Goal: Task Accomplishment & Management: Manage account settings

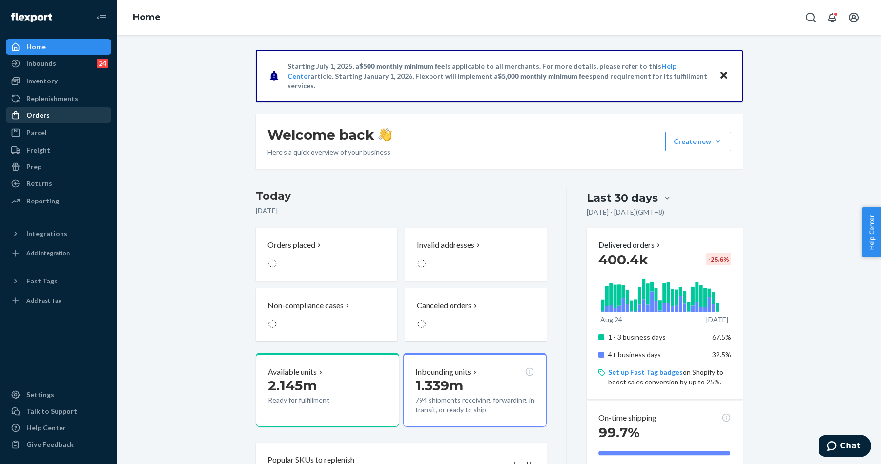
click at [64, 113] on div "Orders" at bounding box center [58, 115] width 103 height 14
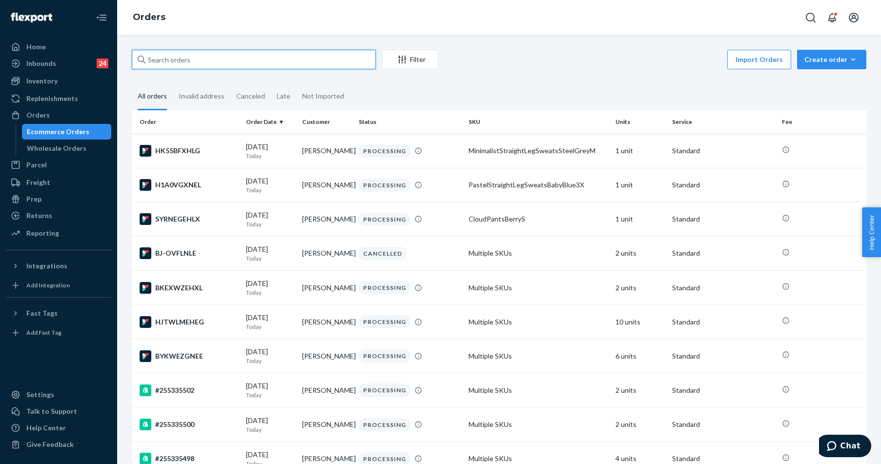
click at [202, 56] on input "text" at bounding box center [254, 60] width 244 height 20
paste input "#255277321"
type input "#255277321"
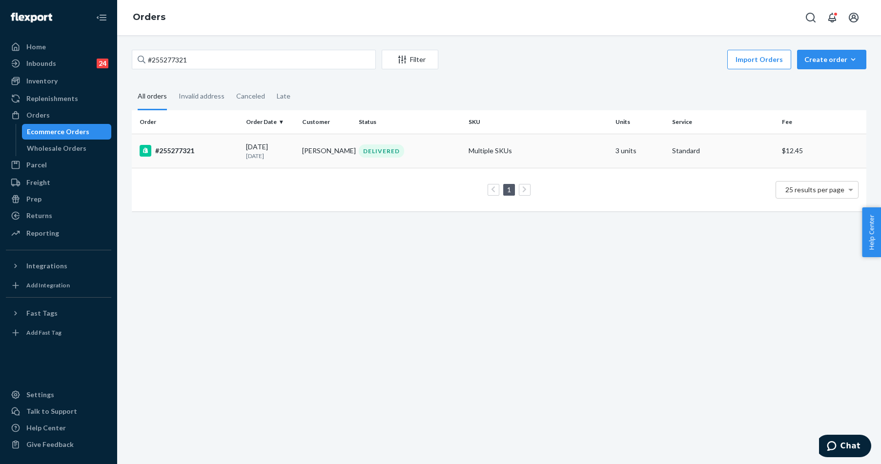
click at [178, 150] on div "#255277321" at bounding box center [189, 151] width 99 height 12
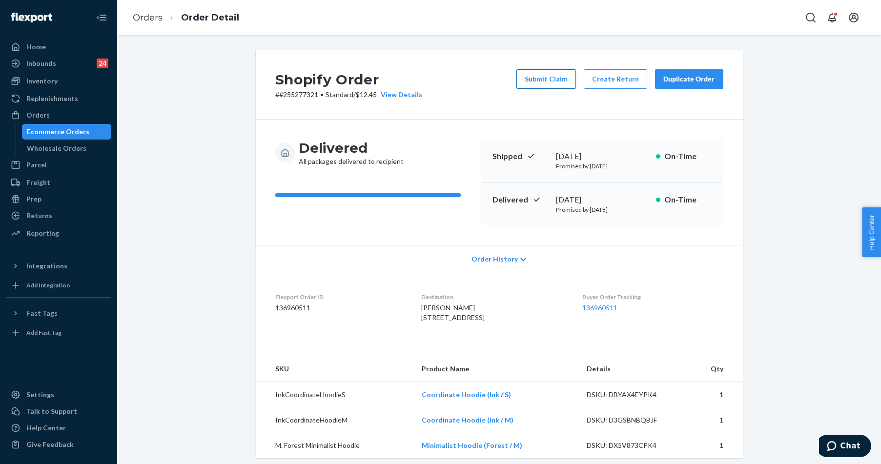
click at [534, 78] on button "Submit Claim" at bounding box center [546, 79] width 60 height 20
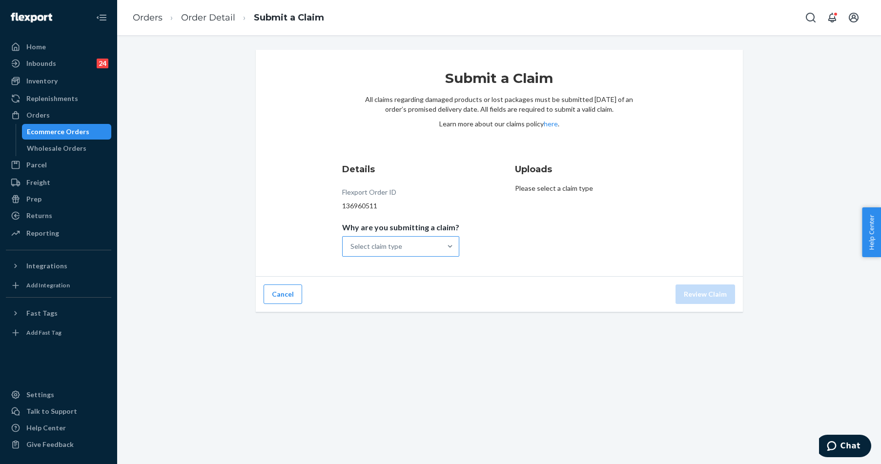
click at [424, 254] on div "Select claim type" at bounding box center [392, 247] width 99 height 20
click at [351, 251] on input "Why are you submitting a claim? Select claim type" at bounding box center [350, 247] width 1 height 10
click at [424, 254] on div "Select claim type" at bounding box center [392, 247] width 99 height 20
click at [351, 251] on input "Why are you submitting a claim? Select claim type" at bounding box center [350, 247] width 1 height 10
click at [417, 244] on div "Select claim type" at bounding box center [392, 247] width 99 height 20
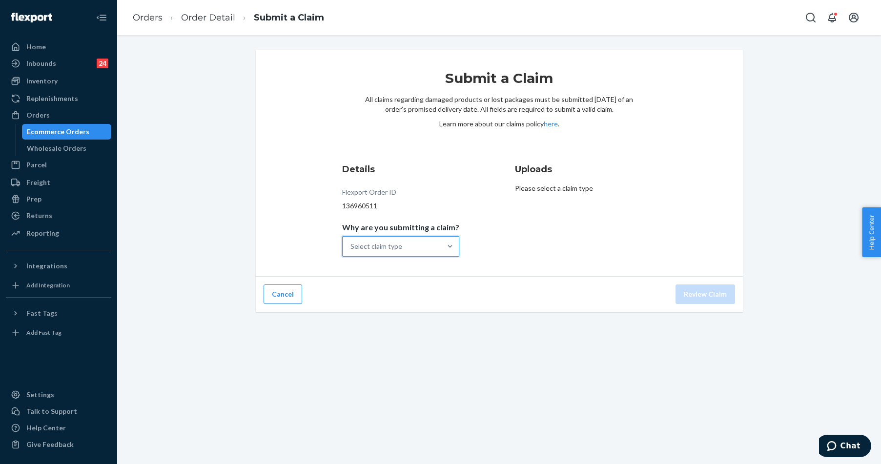
click at [351, 244] on input "Why are you submitting a claim? 0 results available. Select is focused ,type to…" at bounding box center [350, 247] width 1 height 10
click at [397, 326] on div "Missing product" at bounding box center [400, 329] width 113 height 20
click at [351, 251] on input "Why are you submitting a claim? option Missing product focused, 4 of 4. 4 resul…" at bounding box center [350, 247] width 1 height 10
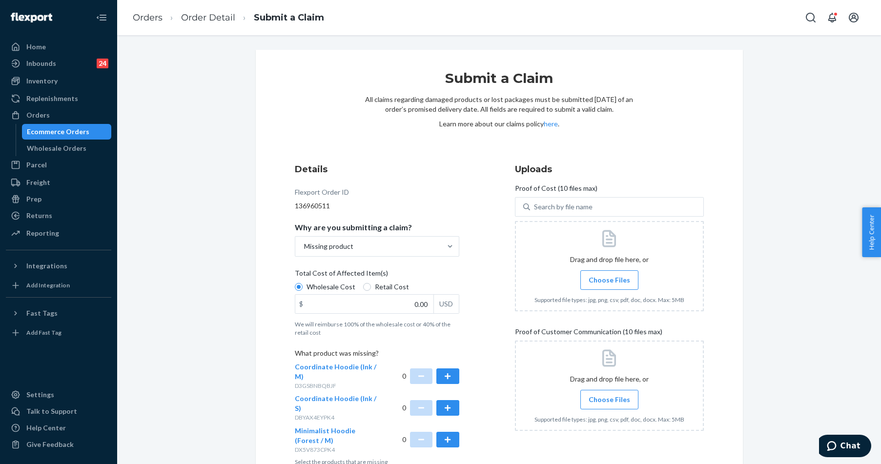
click at [613, 389] on div at bounding box center [609, 386] width 189 height 90
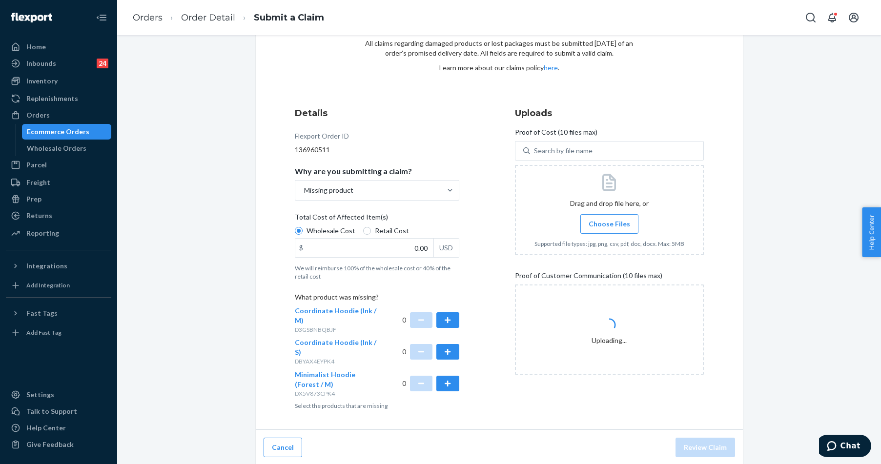
scroll to position [58, 0]
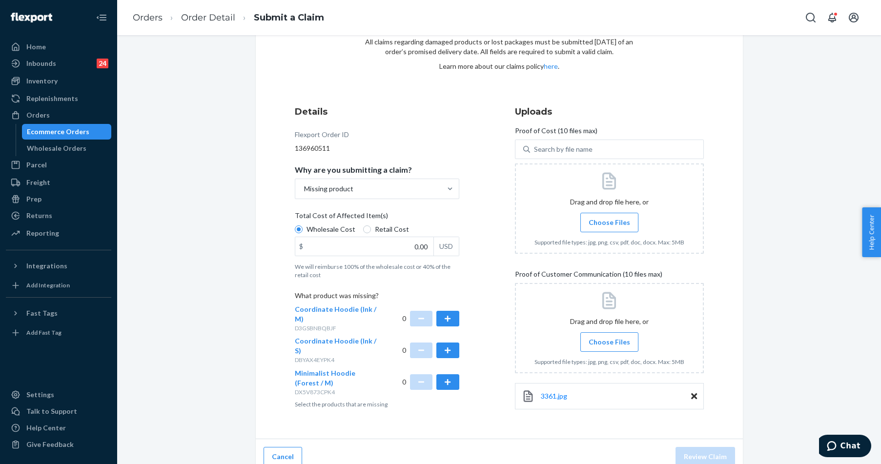
click at [600, 344] on span "Choose Files" at bounding box center [608, 342] width 41 height 10
click at [609, 344] on input "Choose Files" at bounding box center [609, 342] width 0 height 11
click at [587, 351] on label "Choose Files" at bounding box center [609, 342] width 58 height 20
click at [609, 347] on input "Choose Files" at bounding box center [609, 342] width 0 height 11
click at [180, 60] on div "Submit a Claim All claims regarding damaged products or lost packages must be s…" at bounding box center [498, 252] width 749 height 521
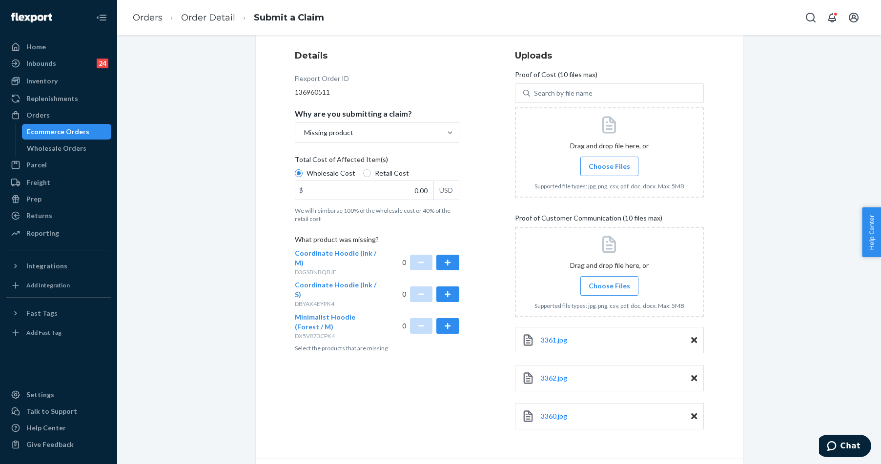
scroll to position [144, 0]
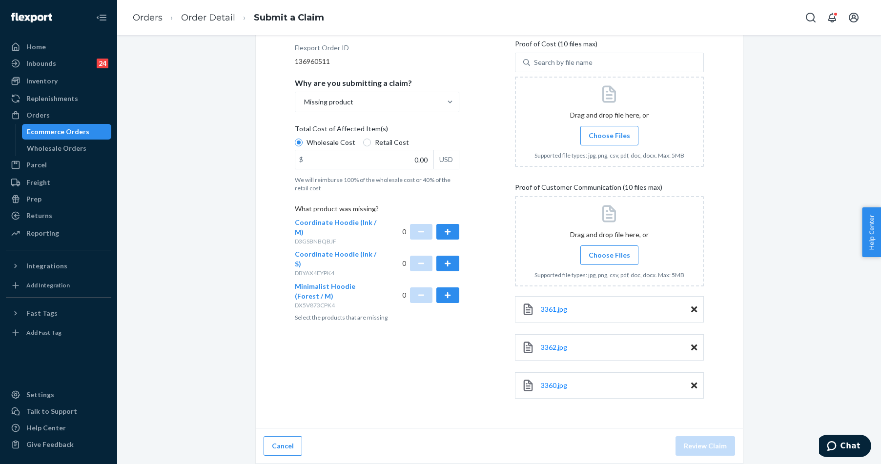
click at [619, 126] on label "Choose Files" at bounding box center [609, 136] width 58 height 20
click at [609, 130] on input "Choose Files" at bounding box center [609, 135] width 0 height 11
click at [613, 261] on label "Choose Files" at bounding box center [609, 255] width 58 height 20
click at [609, 261] on input "Choose Files" at bounding box center [609, 255] width 0 height 11
click at [600, 131] on span "Choose Files" at bounding box center [608, 136] width 41 height 10
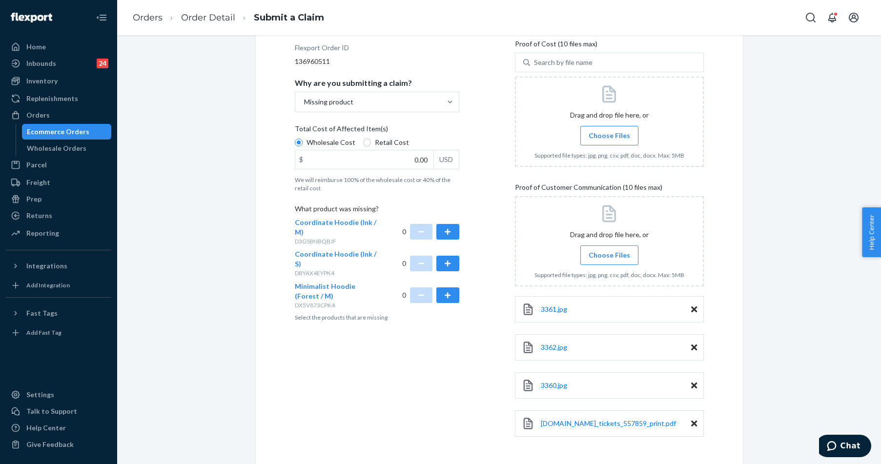
click at [609, 130] on input "Choose Files" at bounding box center [609, 135] width 0 height 11
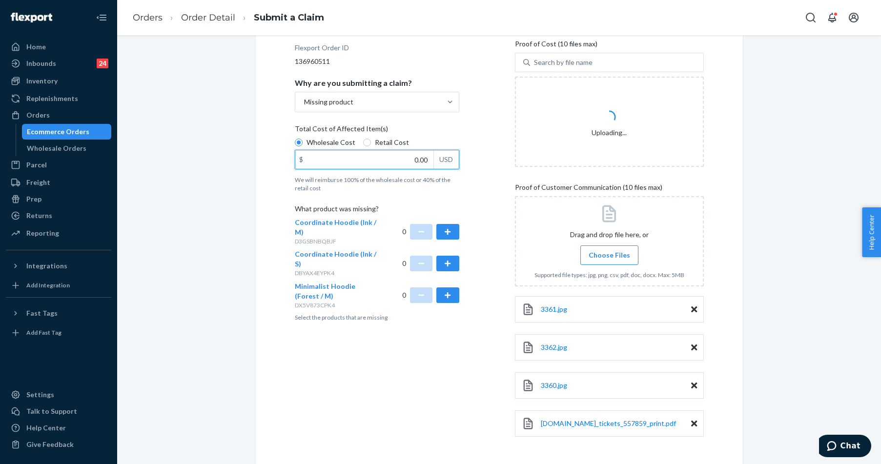
drag, startPoint x: 405, startPoint y: 157, endPoint x: 447, endPoint y: 160, distance: 42.1
click at [447, 160] on div "$ 0.00 USD" at bounding box center [377, 160] width 164 height 20
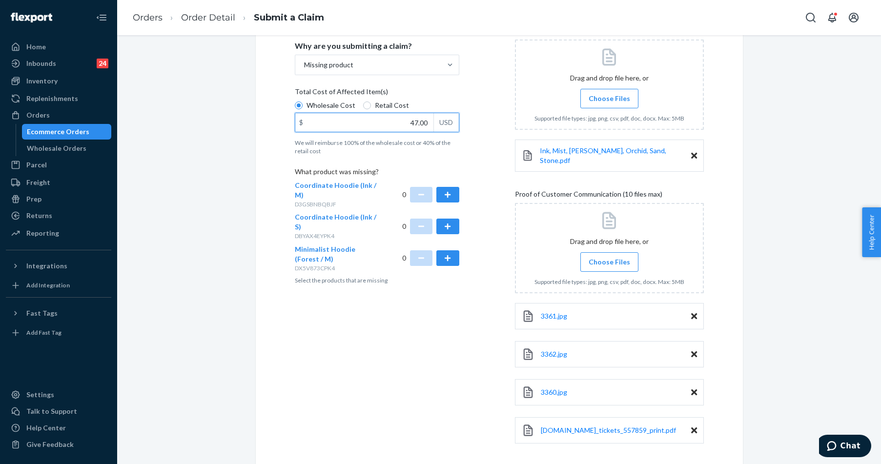
scroll to position [221, 0]
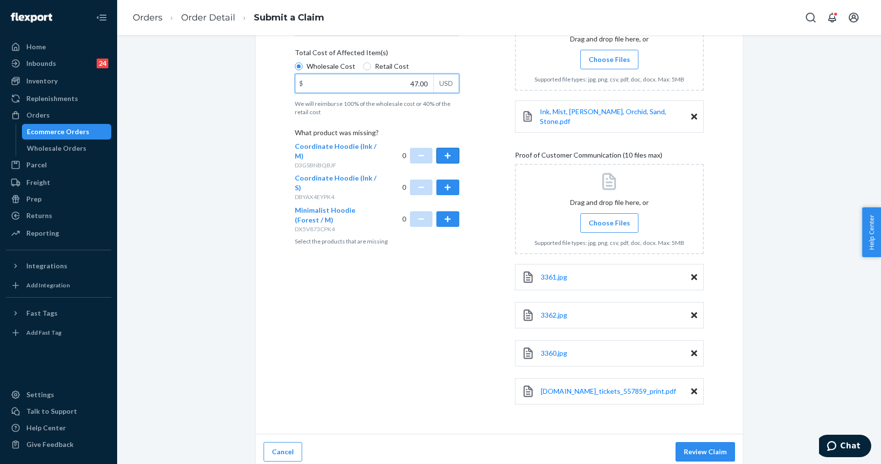
type input "47.00"
click at [442, 156] on button "button" at bounding box center [447, 156] width 22 height 16
click at [706, 449] on button "Review Claim" at bounding box center [705, 452] width 60 height 20
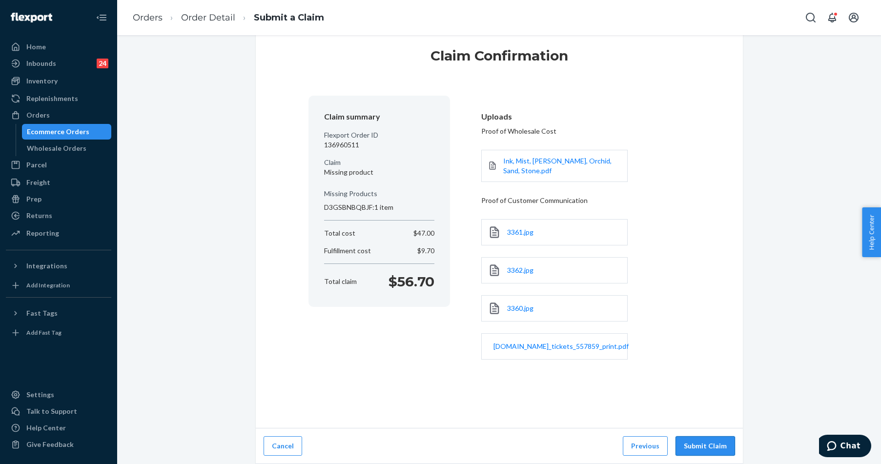
click at [706, 447] on button "Submit Claim" at bounding box center [705, 446] width 60 height 20
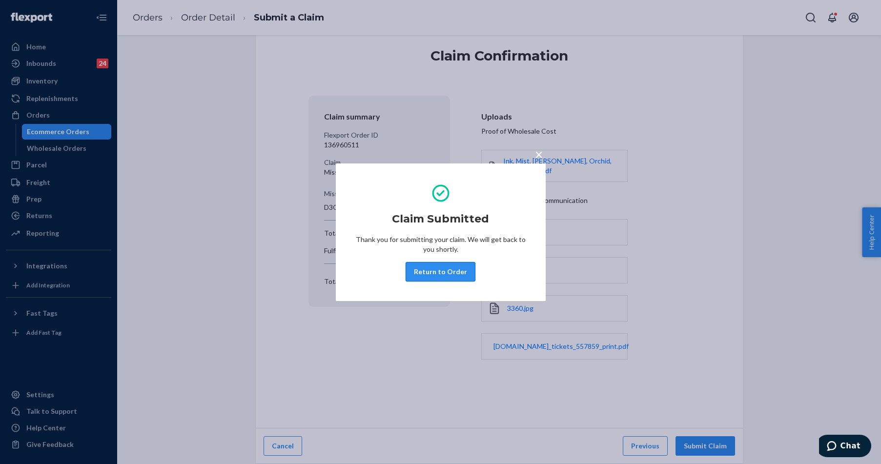
click at [444, 272] on button "Return to Order" at bounding box center [440, 272] width 70 height 20
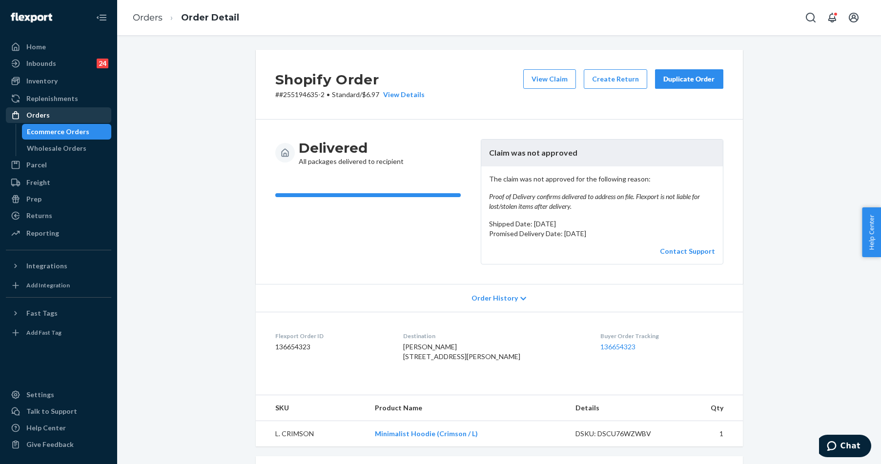
click at [54, 114] on div "Orders" at bounding box center [58, 115] width 103 height 14
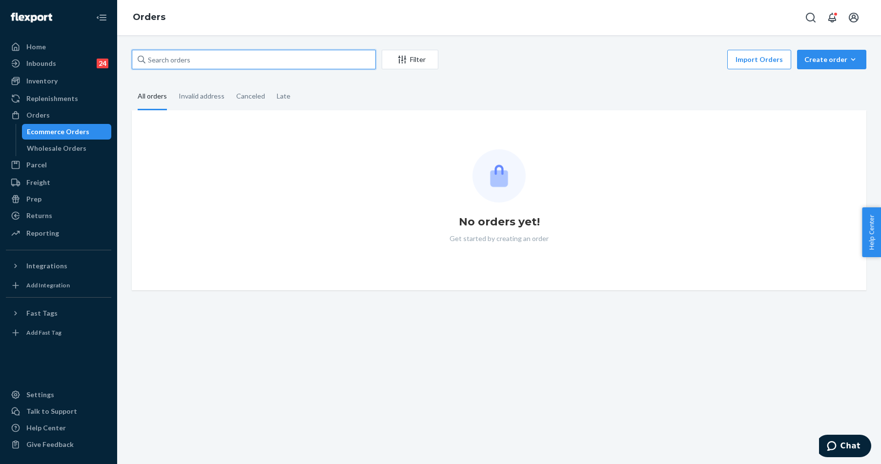
click at [195, 53] on input "text" at bounding box center [254, 60] width 244 height 20
paste input "255126333"
type input "255126333"
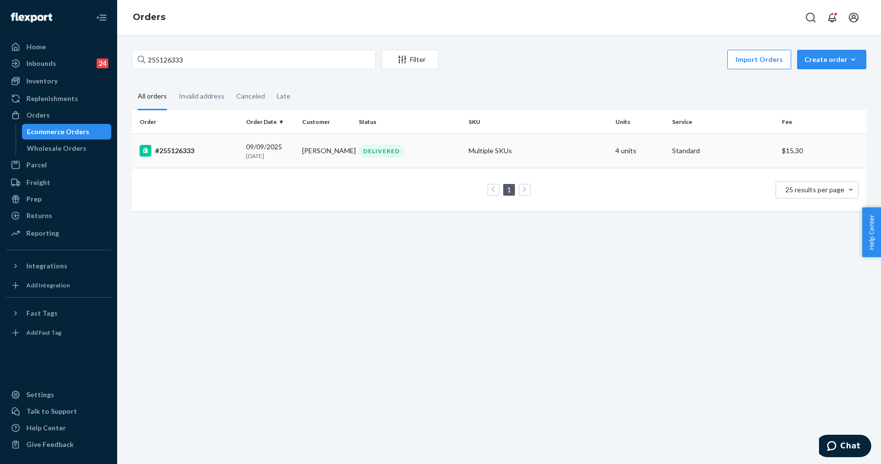
click at [190, 134] on td "#255126333" at bounding box center [187, 151] width 110 height 34
click at [190, 134] on div "255126333 Filter Import Orders Create order Ecommerce order Removal order All o…" at bounding box center [499, 249] width 764 height 429
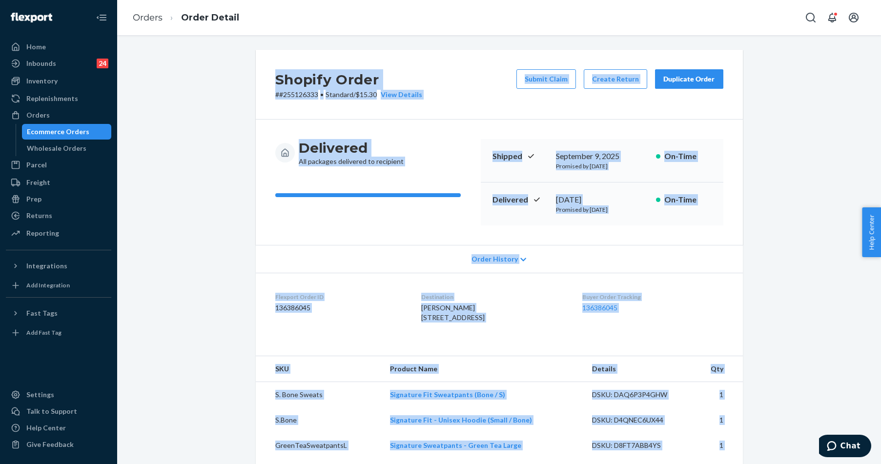
click at [559, 109] on div "Shopify Order # #255126333 • Standard / $15.30 View Details Submit Claim Create…" at bounding box center [499, 85] width 487 height 70
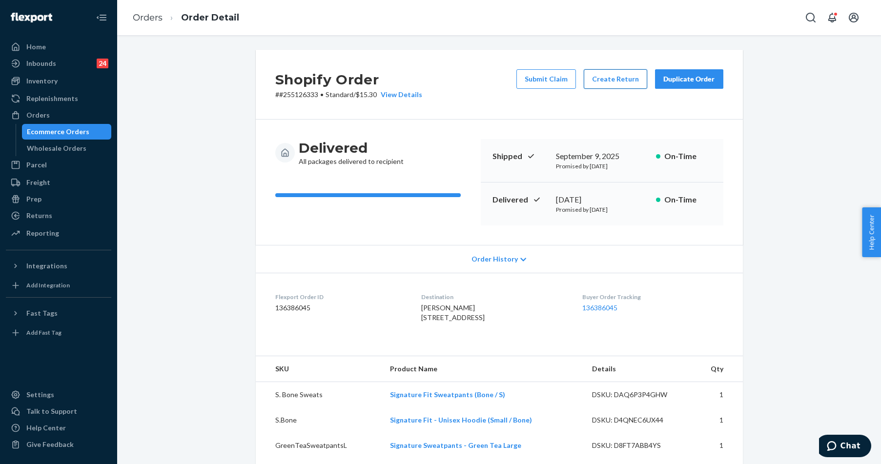
click at [606, 83] on button "Create Return" at bounding box center [615, 79] width 63 height 20
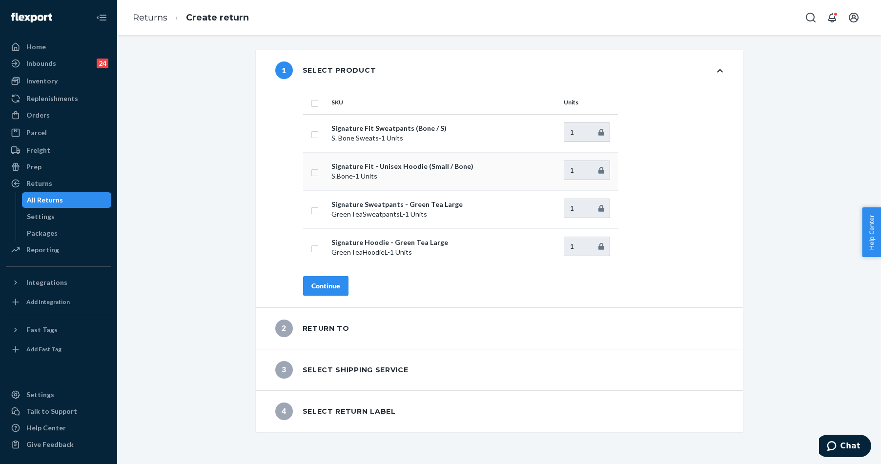
click at [309, 177] on td at bounding box center [315, 171] width 24 height 38
click at [311, 172] on input "checkbox" at bounding box center [315, 171] width 8 height 10
checkbox input "true"
click at [316, 283] on div "Continue" at bounding box center [325, 286] width 29 height 10
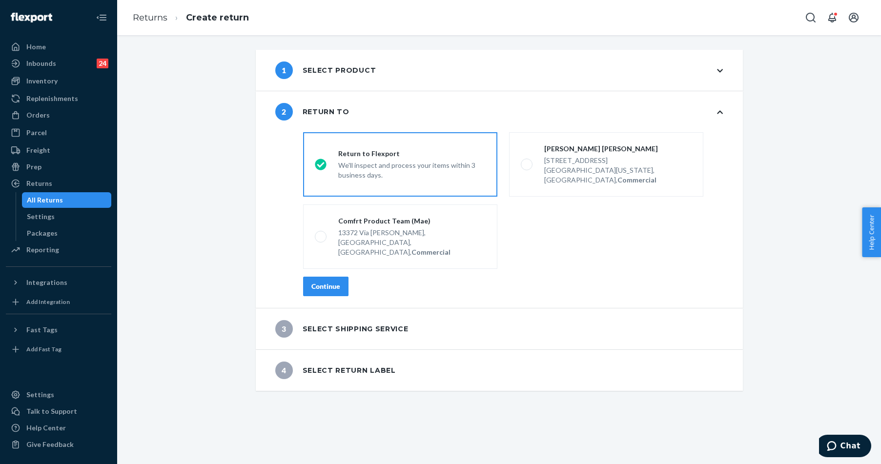
click at [325, 282] on div "Continue" at bounding box center [325, 287] width 29 height 10
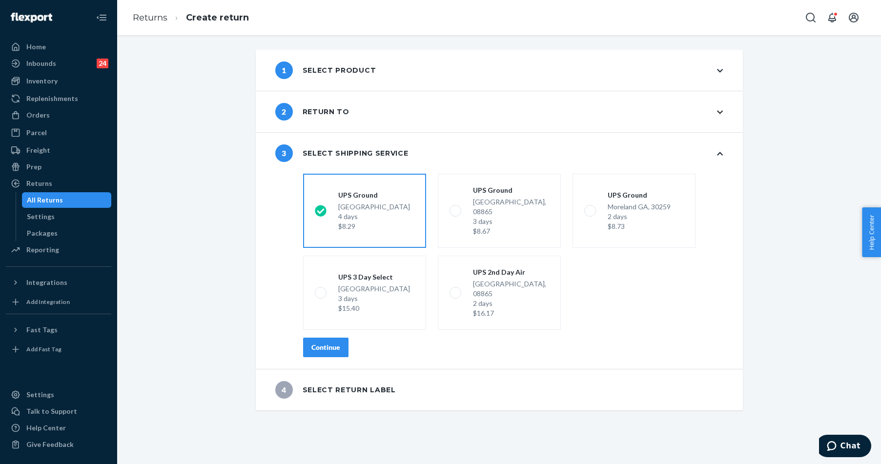
click at [326, 343] on div "Continue" at bounding box center [325, 348] width 29 height 10
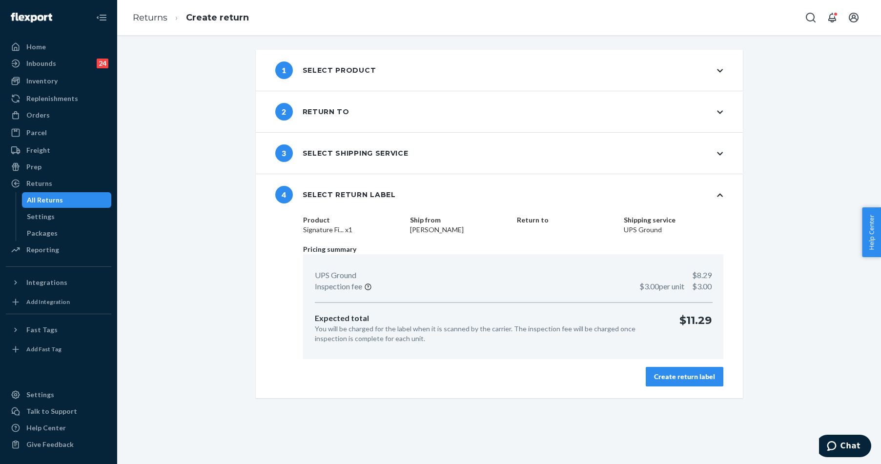
click at [674, 370] on button "Create return label" at bounding box center [685, 377] width 78 height 20
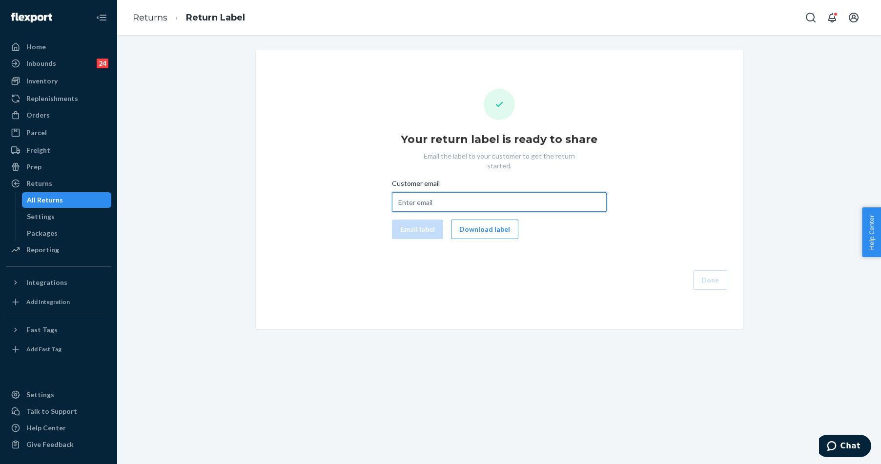
click at [431, 192] on input "Customer email" at bounding box center [499, 202] width 215 height 20
paste input "mikaylamtownsend@gmail.com"
type input "mikaylamtownsend@gmail.com"
click at [414, 222] on button "Email label" at bounding box center [417, 230] width 51 height 20
click at [476, 220] on button "Download label" at bounding box center [484, 230] width 67 height 20
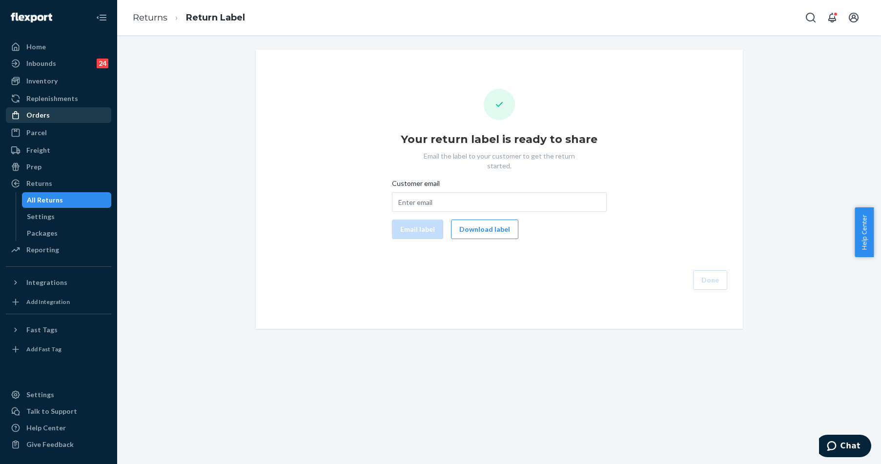
click at [49, 111] on div "Orders" at bounding box center [58, 115] width 103 height 14
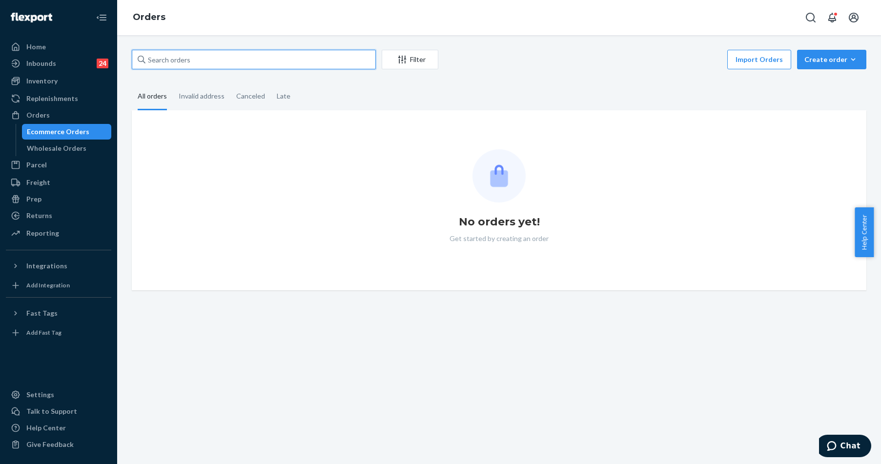
click at [217, 66] on input "text" at bounding box center [254, 60] width 244 height 20
paste input "255233823"
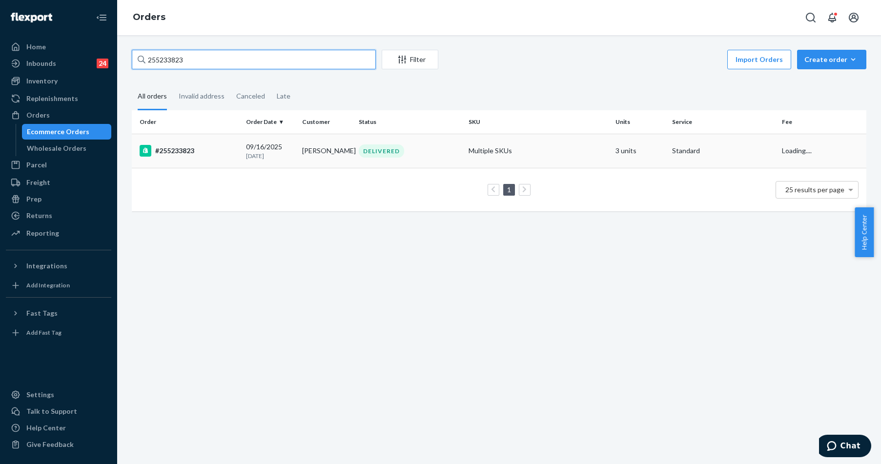
type input "255233823"
click at [214, 159] on td "#255233823" at bounding box center [187, 151] width 110 height 34
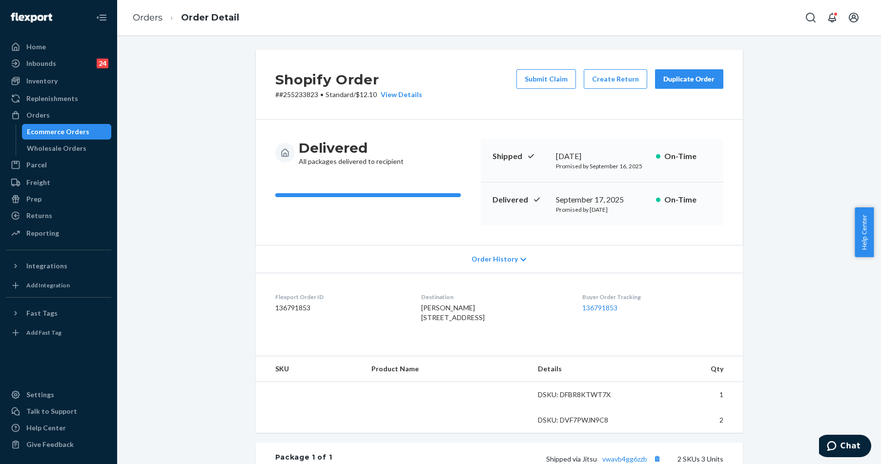
click at [165, 220] on div "Shopify Order # #255233823 • Standard / $12.10 View Details Submit Claim Create…" at bounding box center [498, 364] width 749 height 628
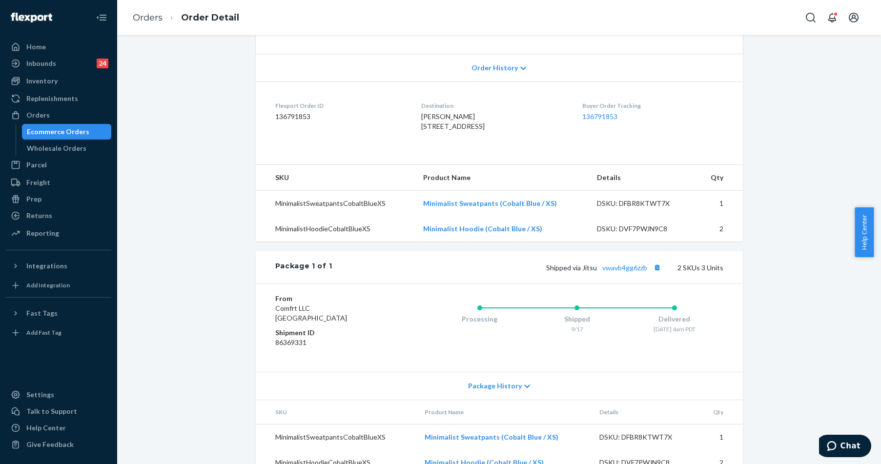
scroll to position [234, 0]
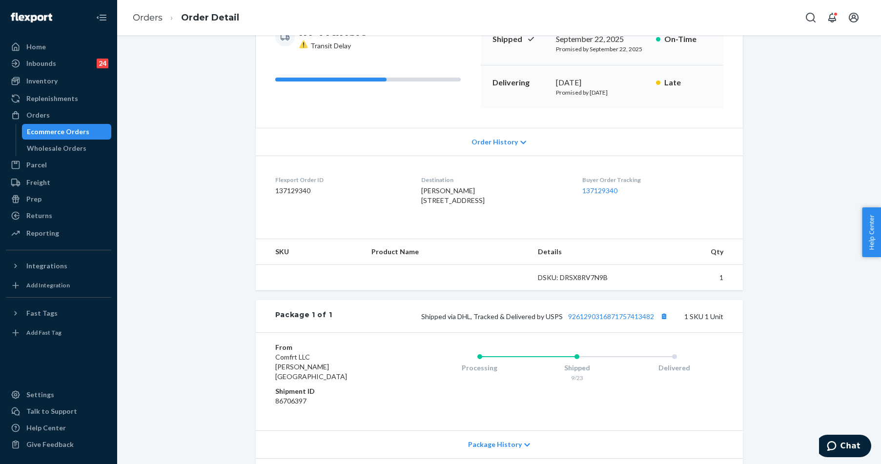
scroll to position [183, 0]
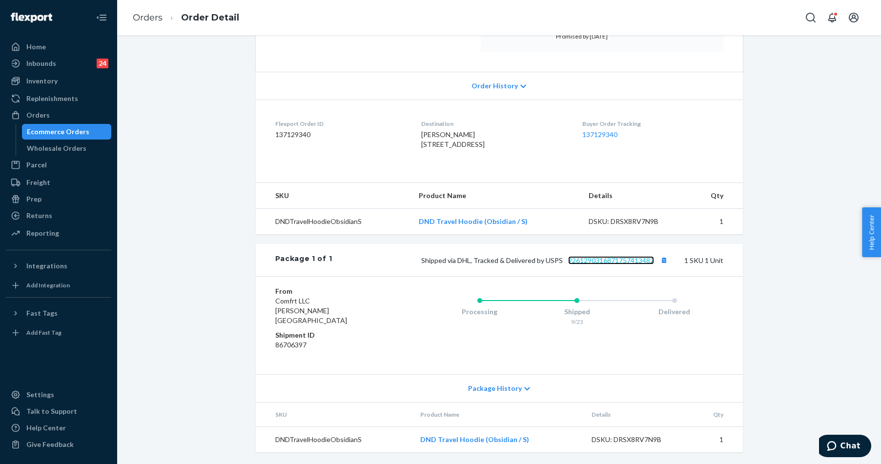
click at [627, 264] on link "9261290316871757413482" at bounding box center [611, 260] width 86 height 8
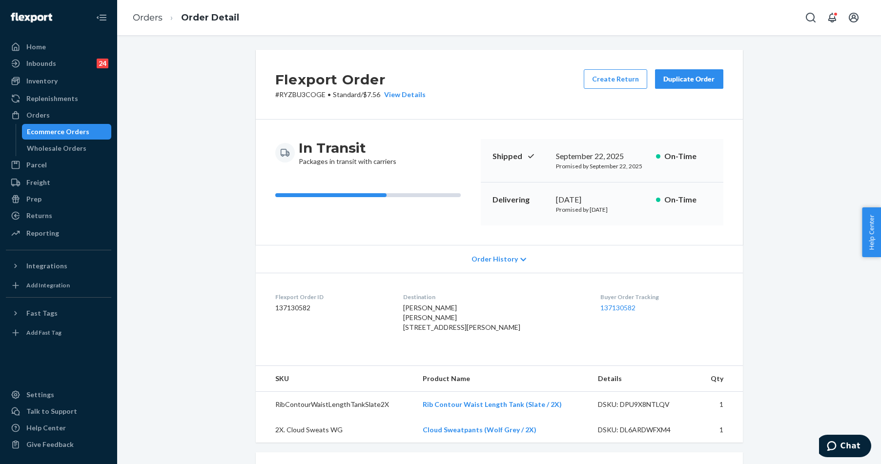
scroll to position [243, 0]
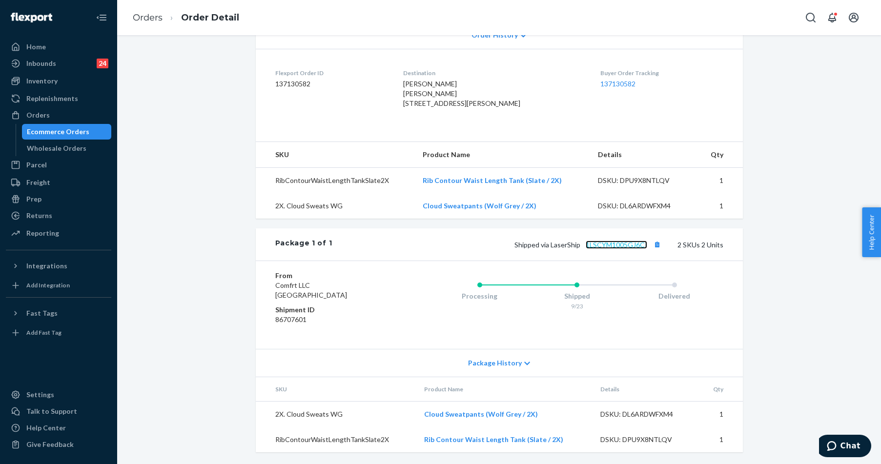
click at [600, 245] on link "1LSCYM1005GJ6CI" at bounding box center [616, 245] width 61 height 8
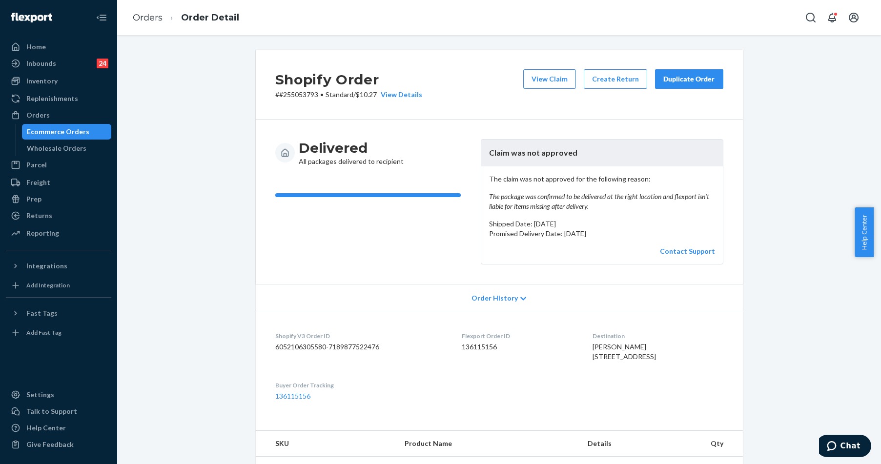
click at [682, 73] on button "Duplicate Order" at bounding box center [689, 79] width 68 height 20
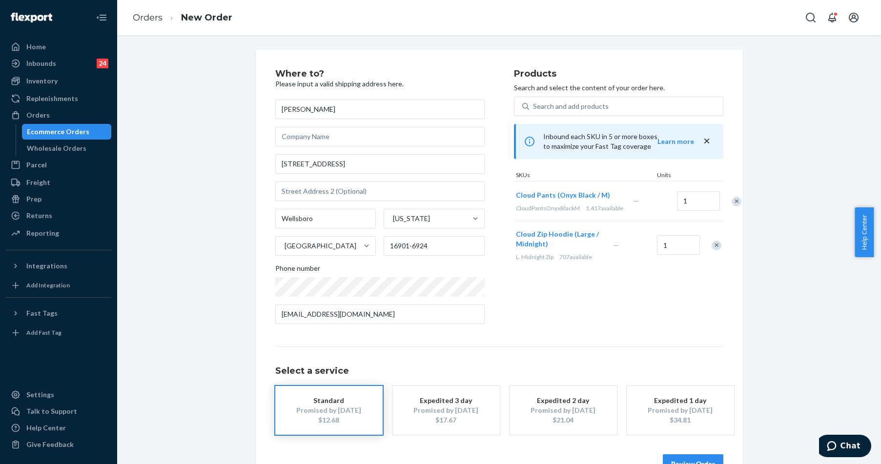
click at [693, 459] on button "Review Order" at bounding box center [693, 464] width 61 height 20
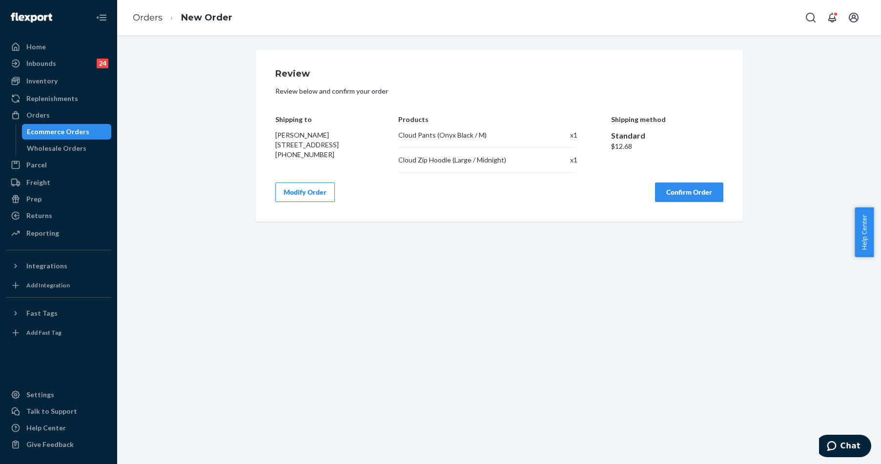
click at [675, 198] on button "Confirm Order" at bounding box center [689, 192] width 68 height 20
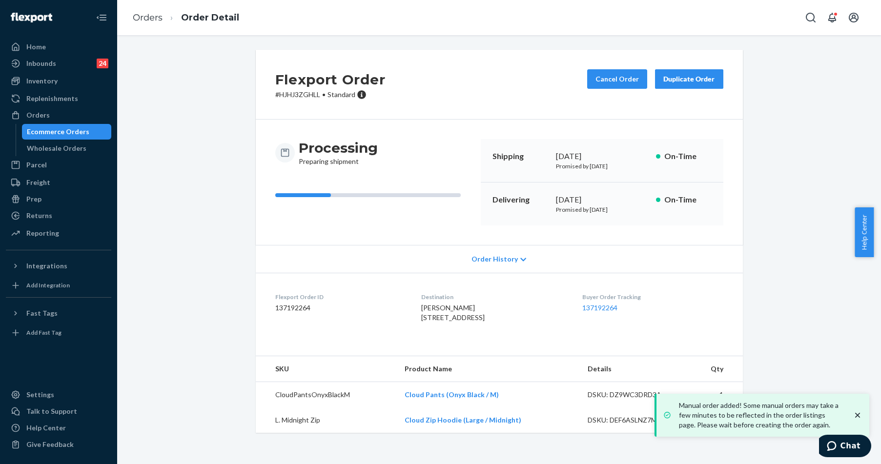
click at [279, 95] on p "# HJHJ3ZGHLL • Standard" at bounding box center [330, 95] width 110 height 10
click at [300, 95] on p "# HJHJ3ZGHLL • Standard" at bounding box center [330, 95] width 110 height 10
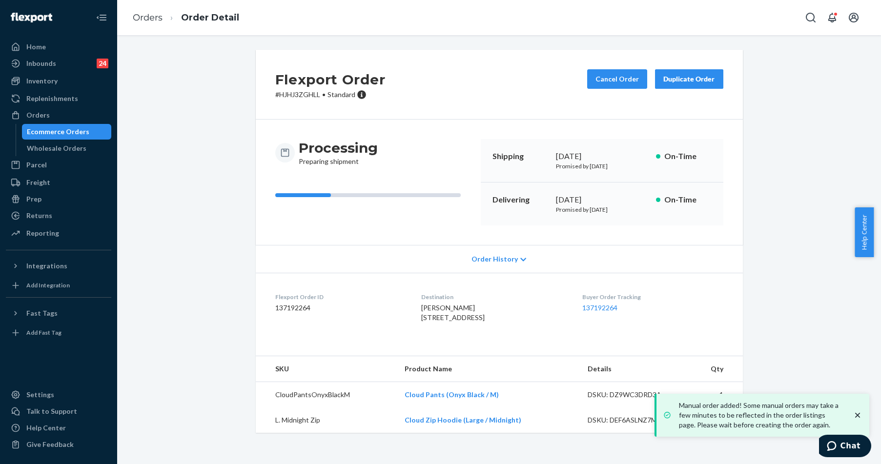
click at [317, 95] on p "# HJHJ3ZGHLL • Standard" at bounding box center [330, 95] width 110 height 10
click at [315, 101] on div "Flexport Order # HJHJ3ZGHLL • Standard Cancel Order Duplicate Order" at bounding box center [499, 85] width 487 height 70
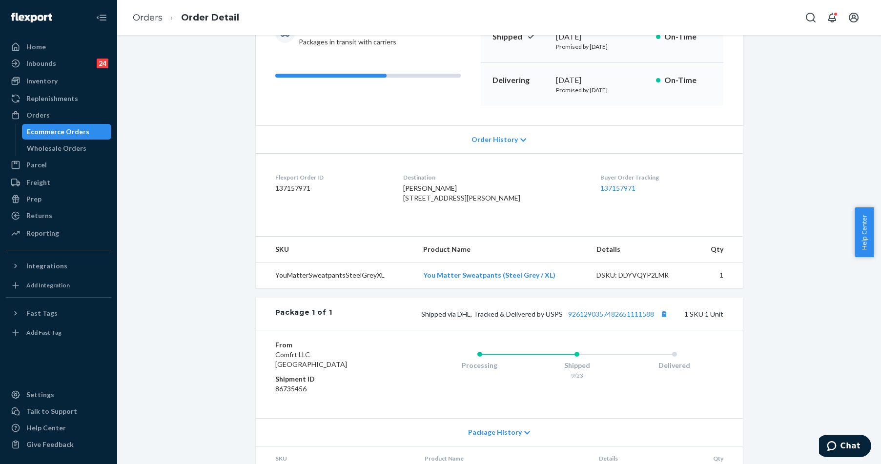
scroll to position [183, 0]
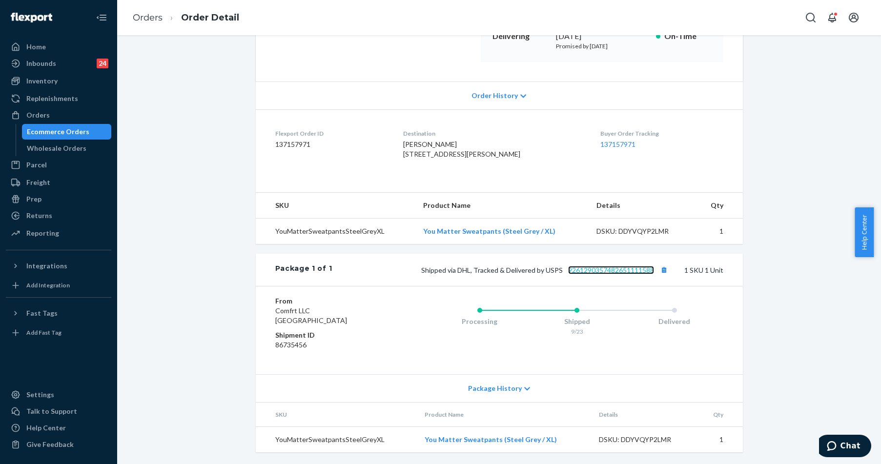
click at [598, 268] on link "9261290357482651111588" at bounding box center [611, 270] width 86 height 8
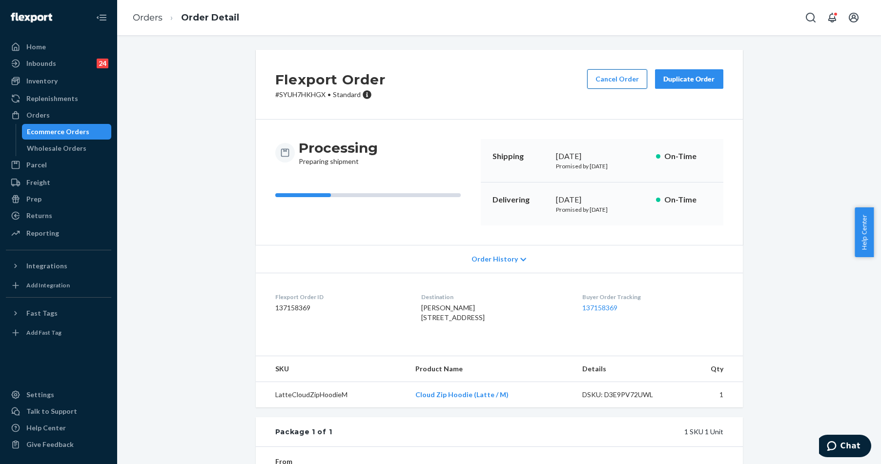
click at [600, 83] on button "Cancel Order" at bounding box center [617, 79] width 60 height 20
click at [619, 81] on button "Cancel Order" at bounding box center [617, 79] width 60 height 20
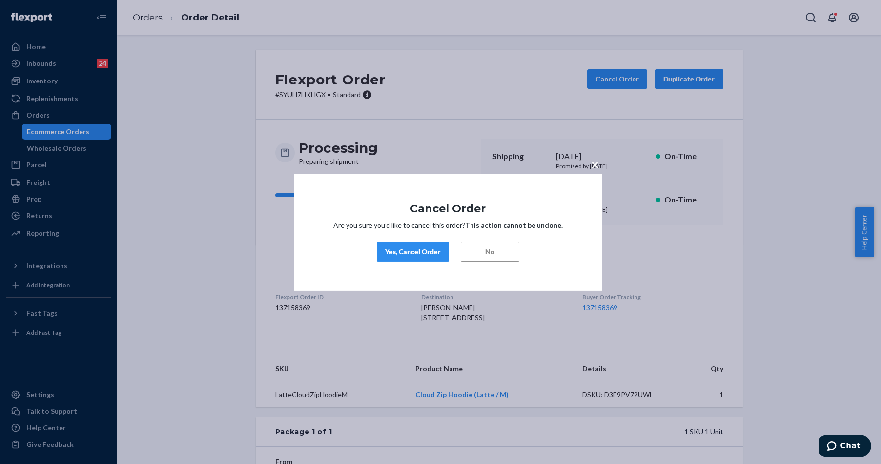
click at [425, 252] on div "Yes, Cancel Order" at bounding box center [413, 252] width 56 height 10
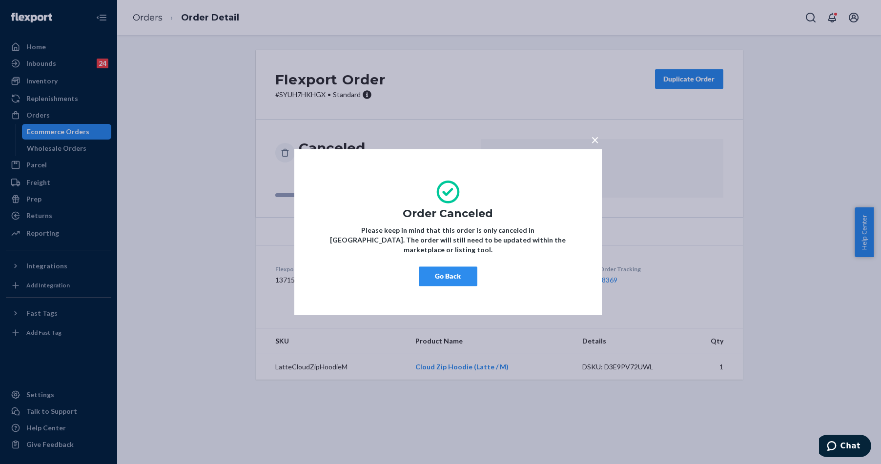
click at [594, 145] on span "×" at bounding box center [595, 139] width 8 height 17
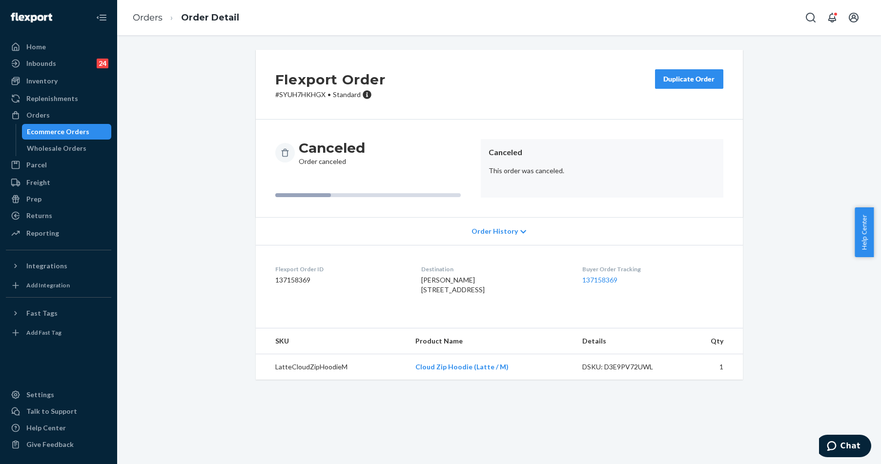
click at [308, 91] on p "# SYUH7HKHGX • Standard" at bounding box center [330, 95] width 110 height 10
copy p "SYUH7HKHGX"
click at [699, 85] on button "Duplicate Order" at bounding box center [689, 79] width 68 height 20
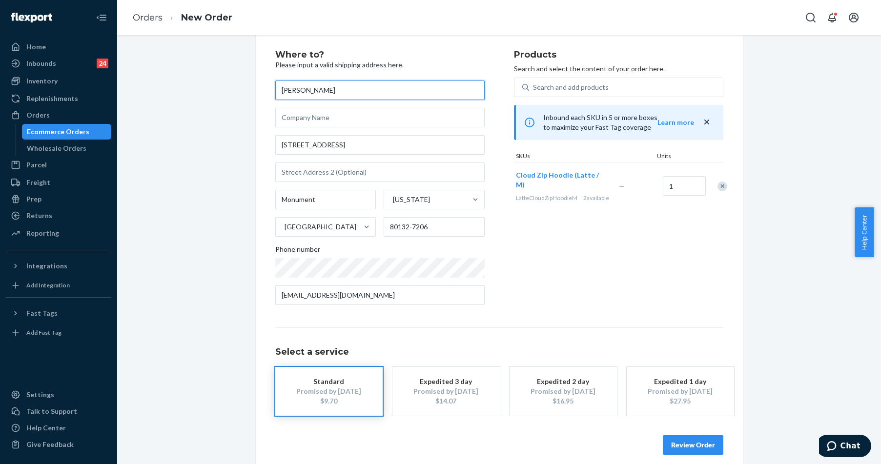
scroll to position [29, 0]
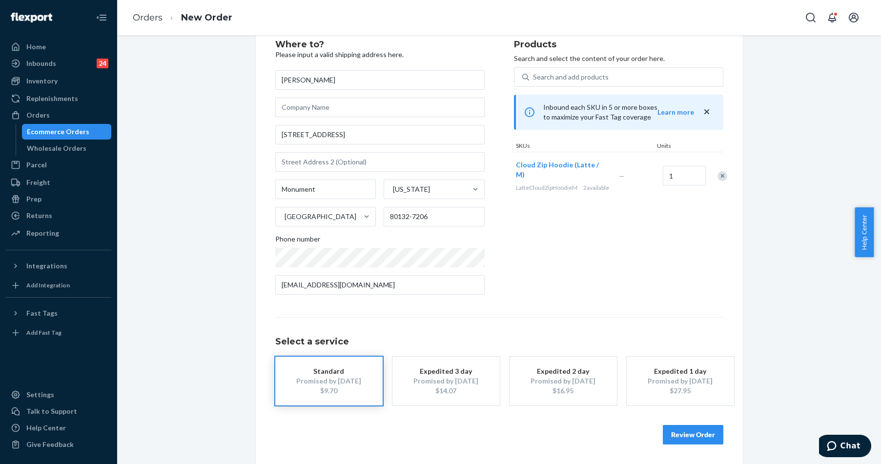
click at [686, 434] on button "Review Order" at bounding box center [693, 435] width 61 height 20
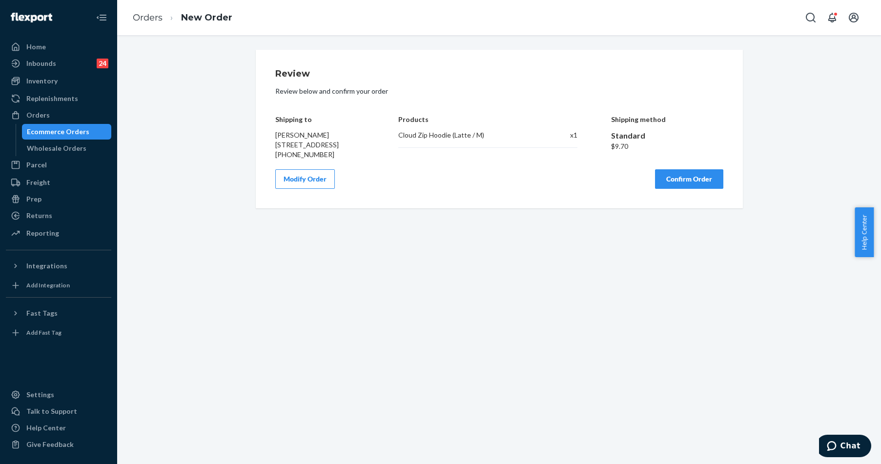
scroll to position [0, 0]
click at [676, 189] on button "Confirm Order" at bounding box center [689, 179] width 68 height 20
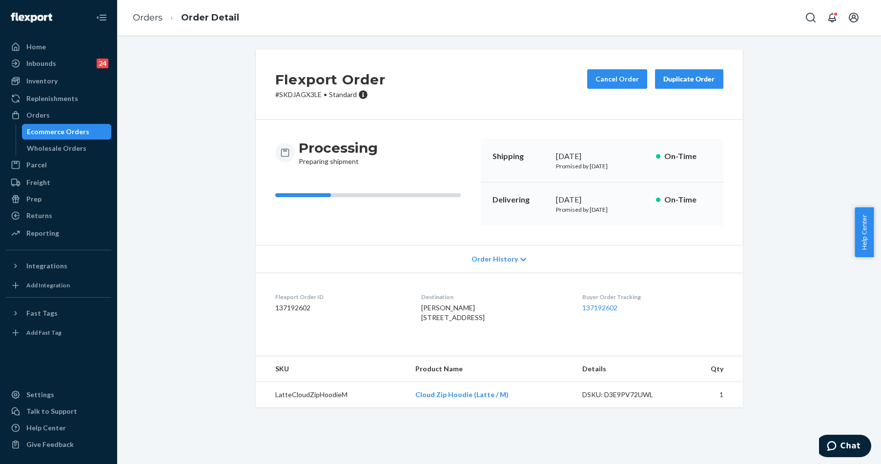
click at [299, 84] on h2 "Flexport Order" at bounding box center [330, 79] width 110 height 20
click at [296, 96] on p "# SKDJAGX3LE • Standard" at bounding box center [330, 95] width 110 height 10
copy p "SKDJAGX3LE"
